Goal: Task Accomplishment & Management: Use online tool/utility

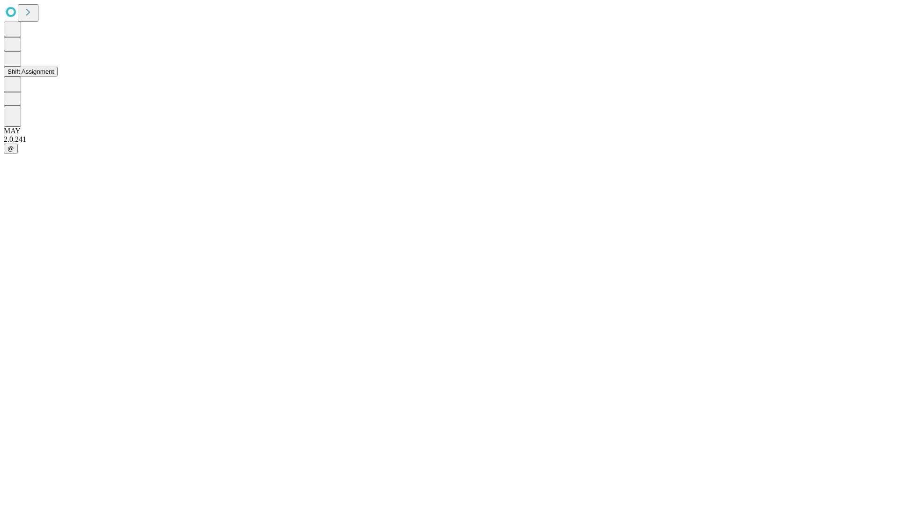
click at [58, 76] on button "Shift Assignment" at bounding box center [31, 72] width 54 height 10
